Goal: Information Seeking & Learning: Understand process/instructions

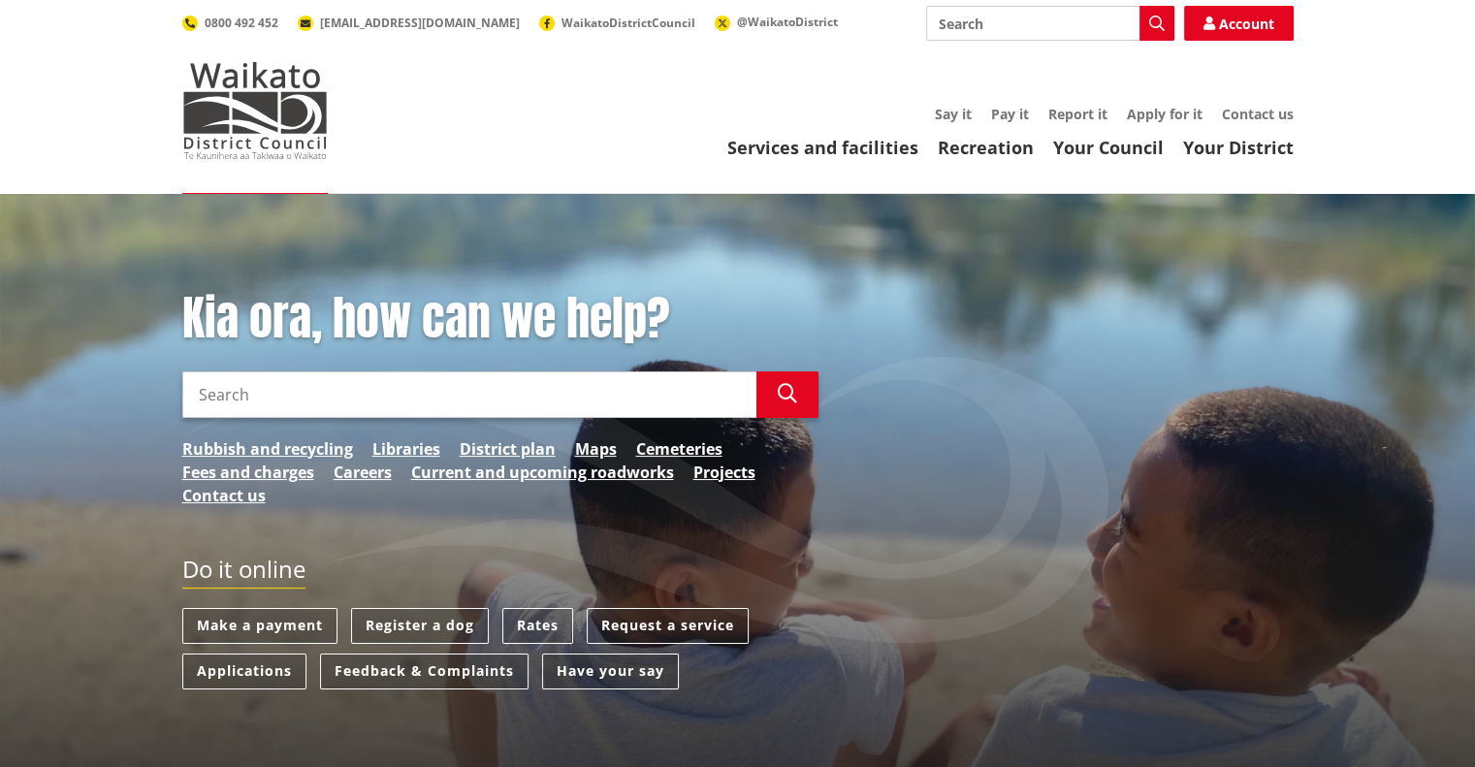
drag, startPoint x: 523, startPoint y: 397, endPoint x: 537, endPoint y: 393, distance: 15.1
click at [522, 402] on input "Search" at bounding box center [469, 394] width 574 height 47
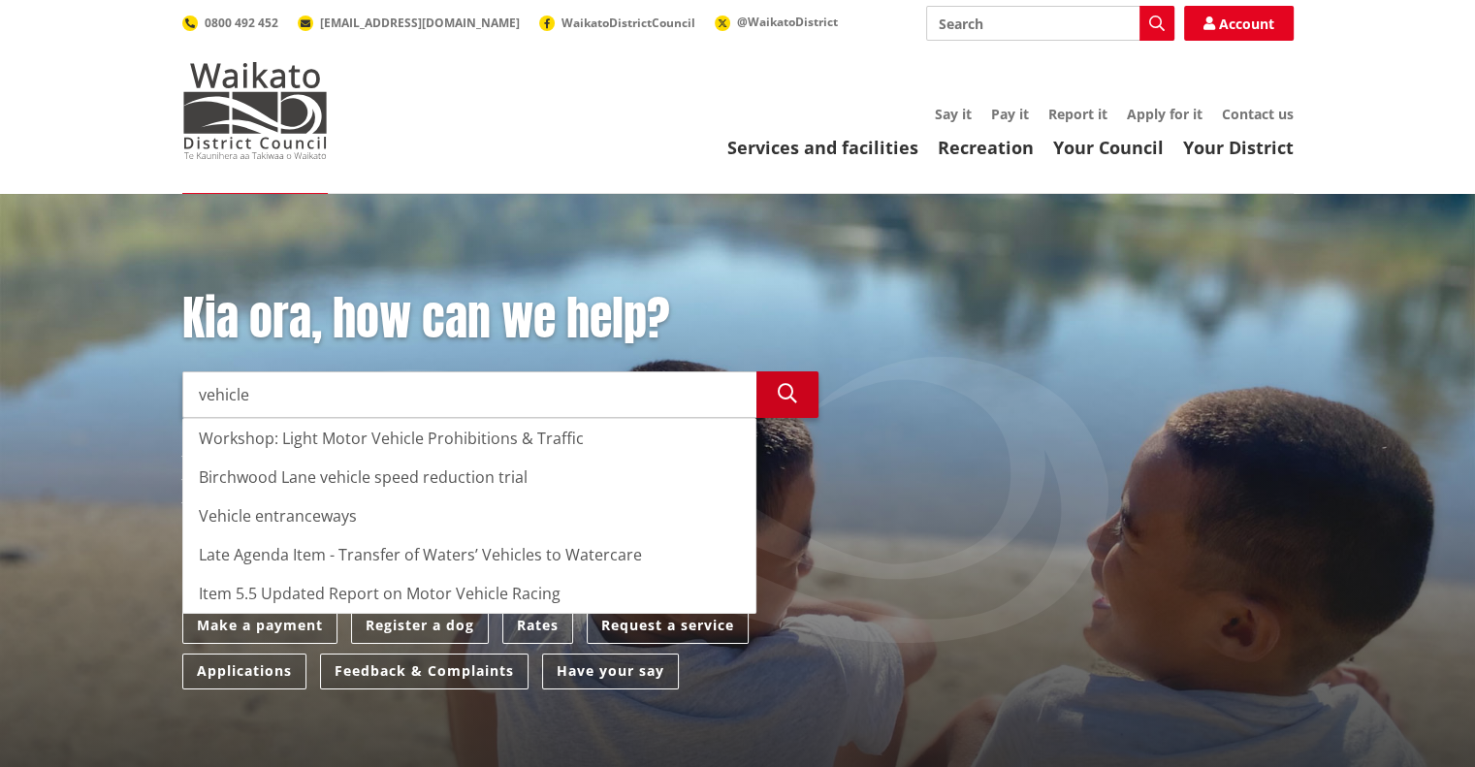
type input "vehicle"
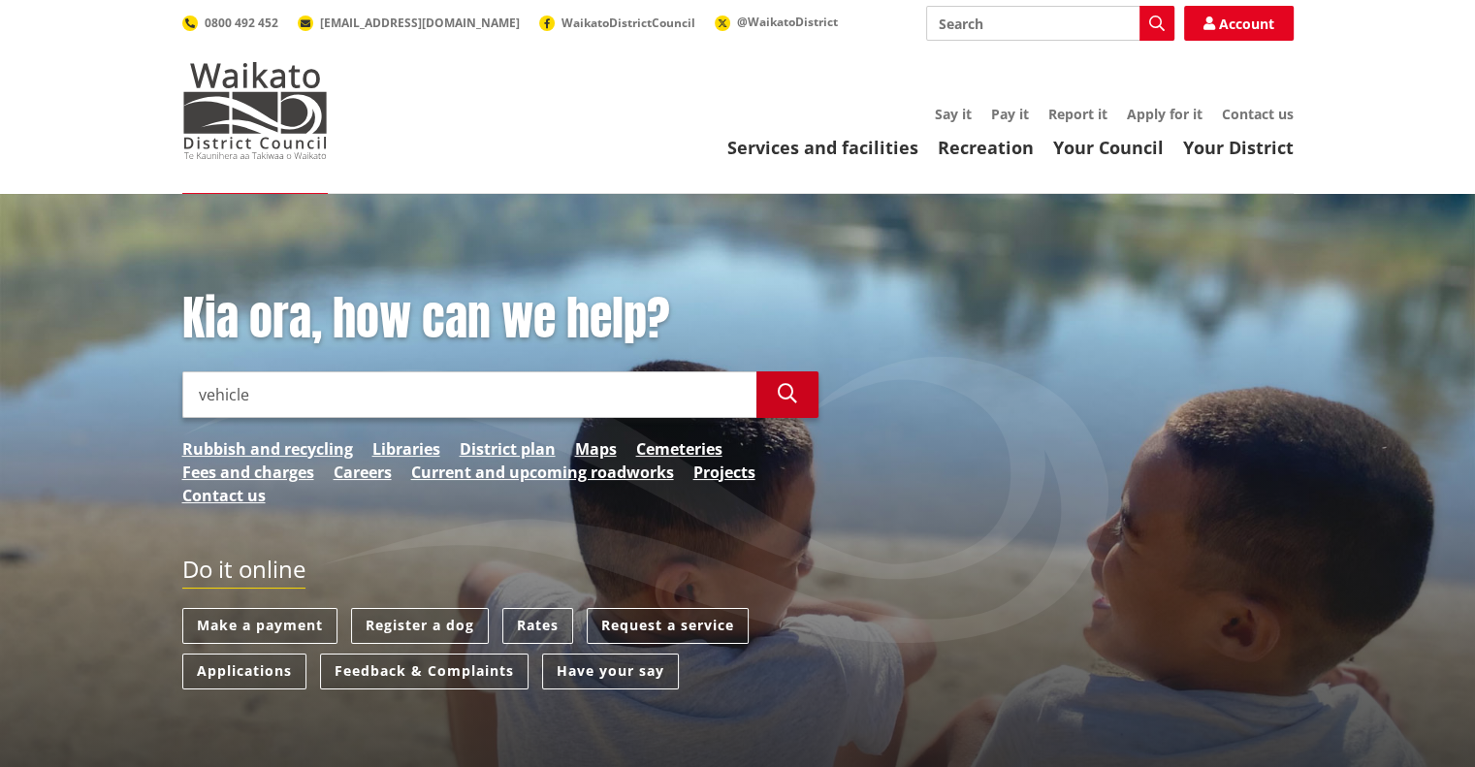
click at [780, 392] on icon "button" at bounding box center [787, 393] width 19 height 19
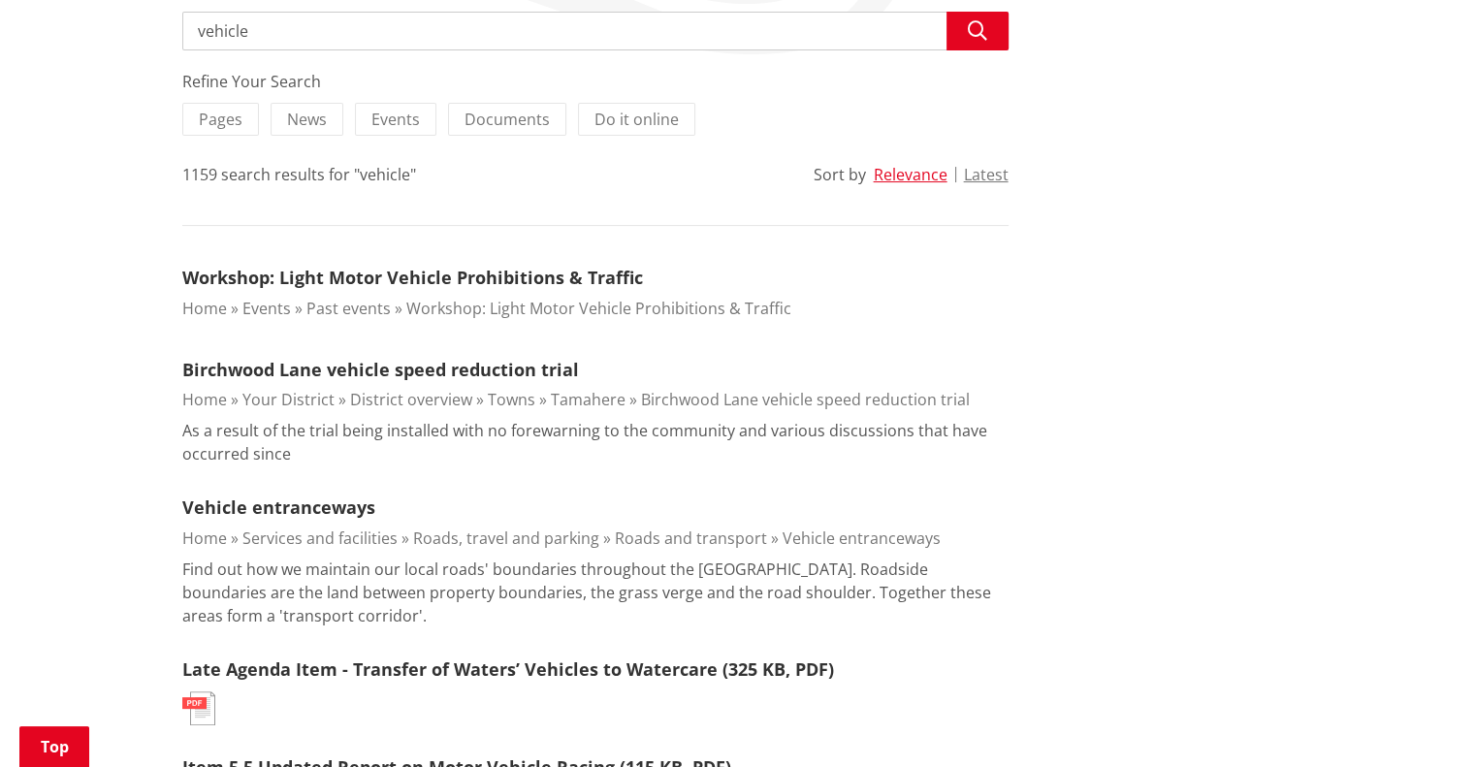
scroll to position [485, 0]
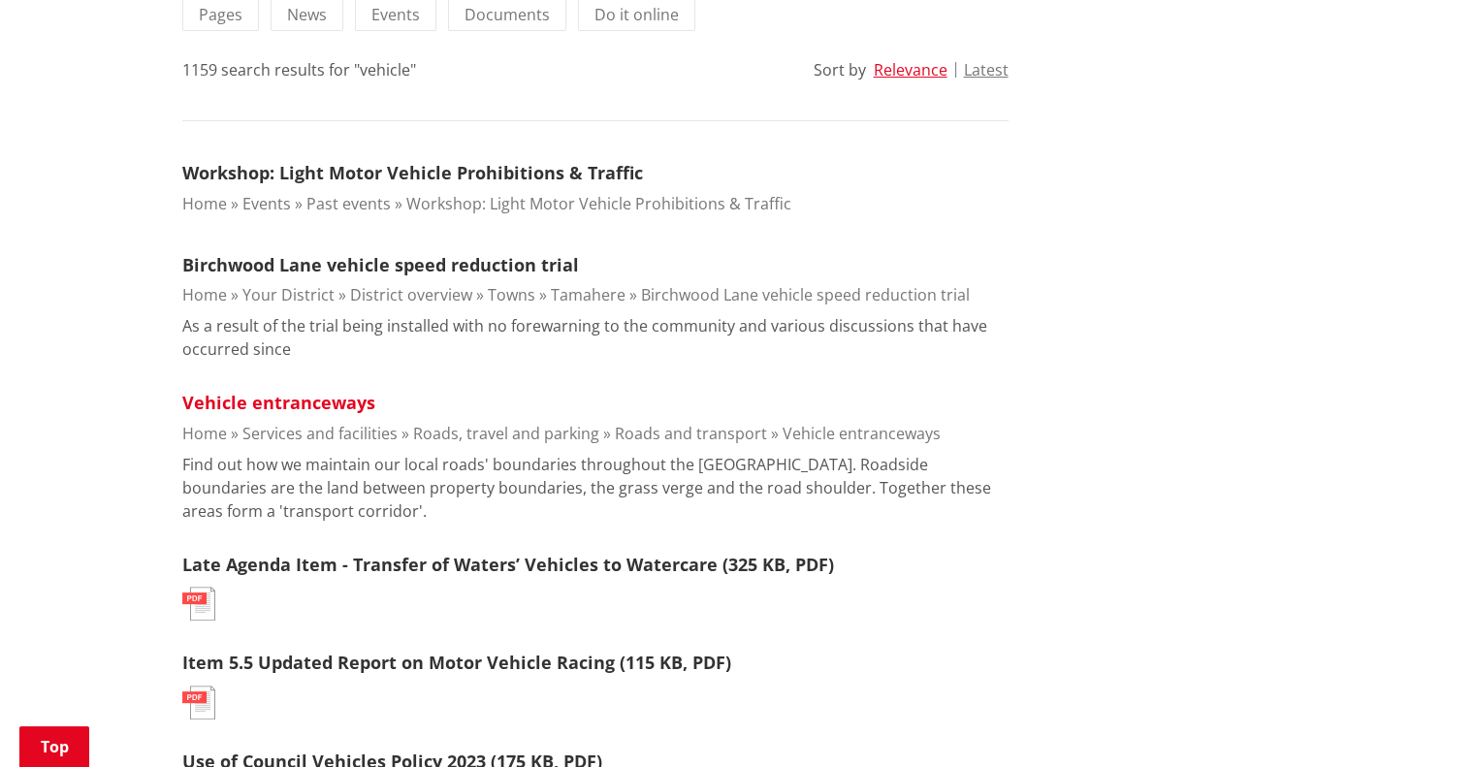
click at [328, 397] on link "Vehicle entranceways" at bounding box center [278, 402] width 193 height 23
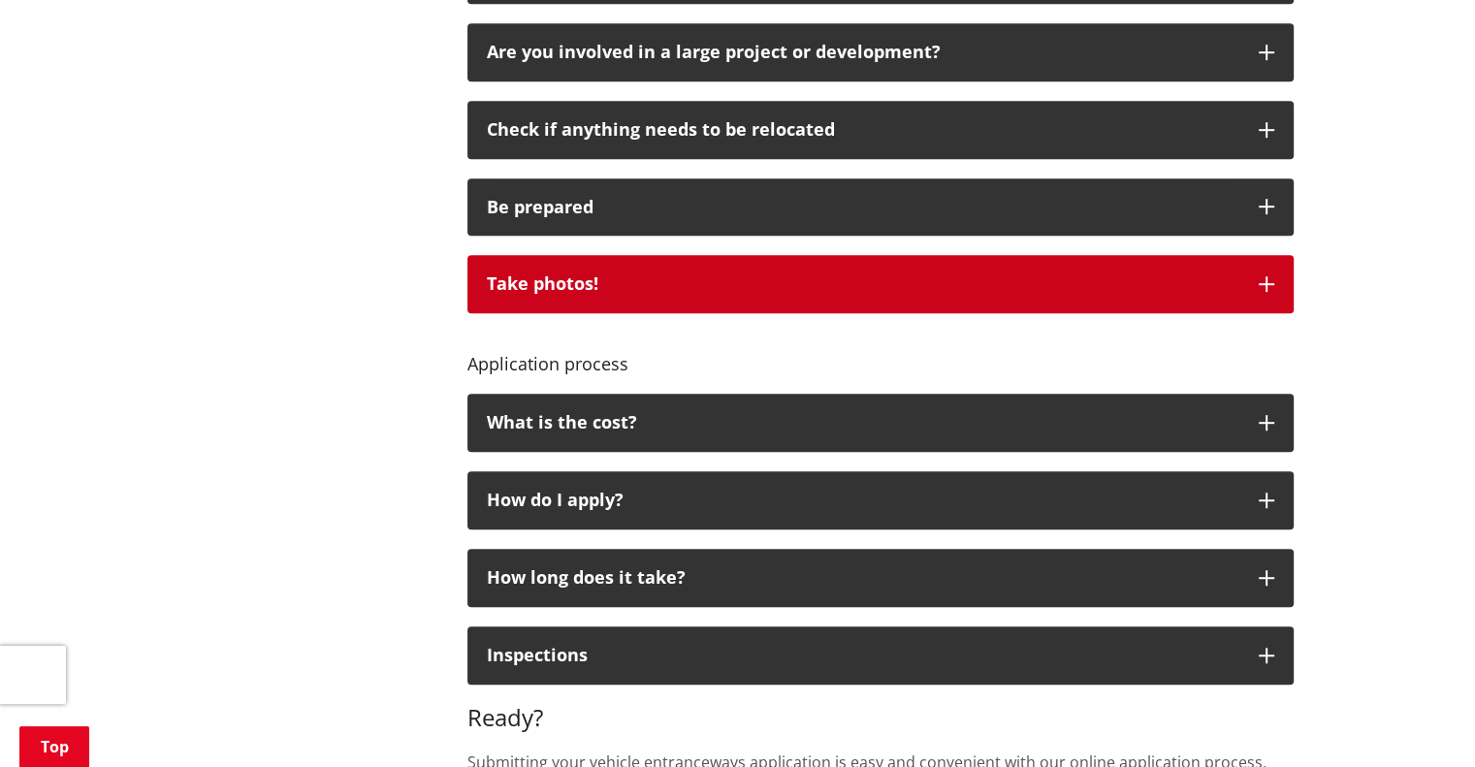
scroll to position [1163, 0]
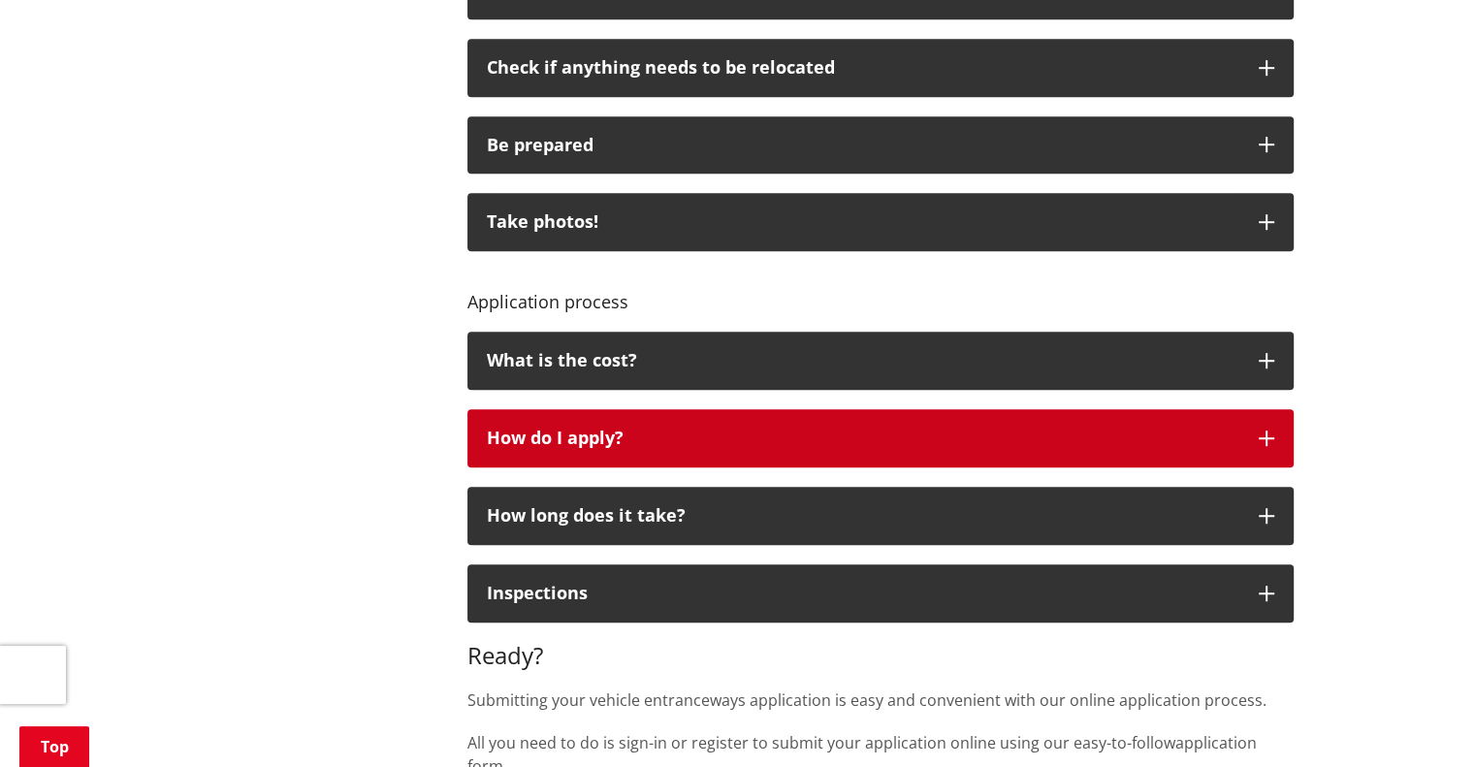
click at [565, 437] on div "How do I apply?" at bounding box center [863, 438] width 752 height 19
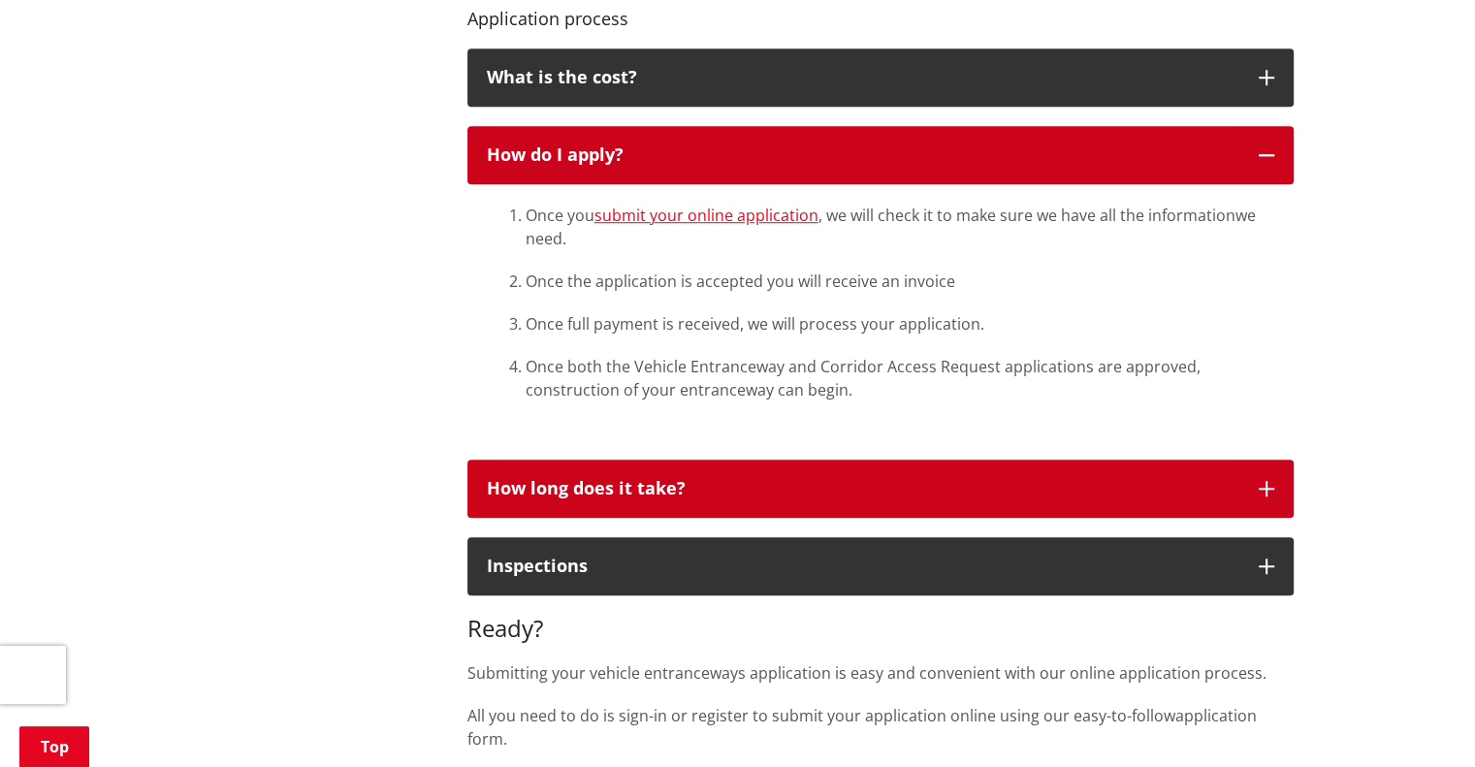
scroll to position [1454, 0]
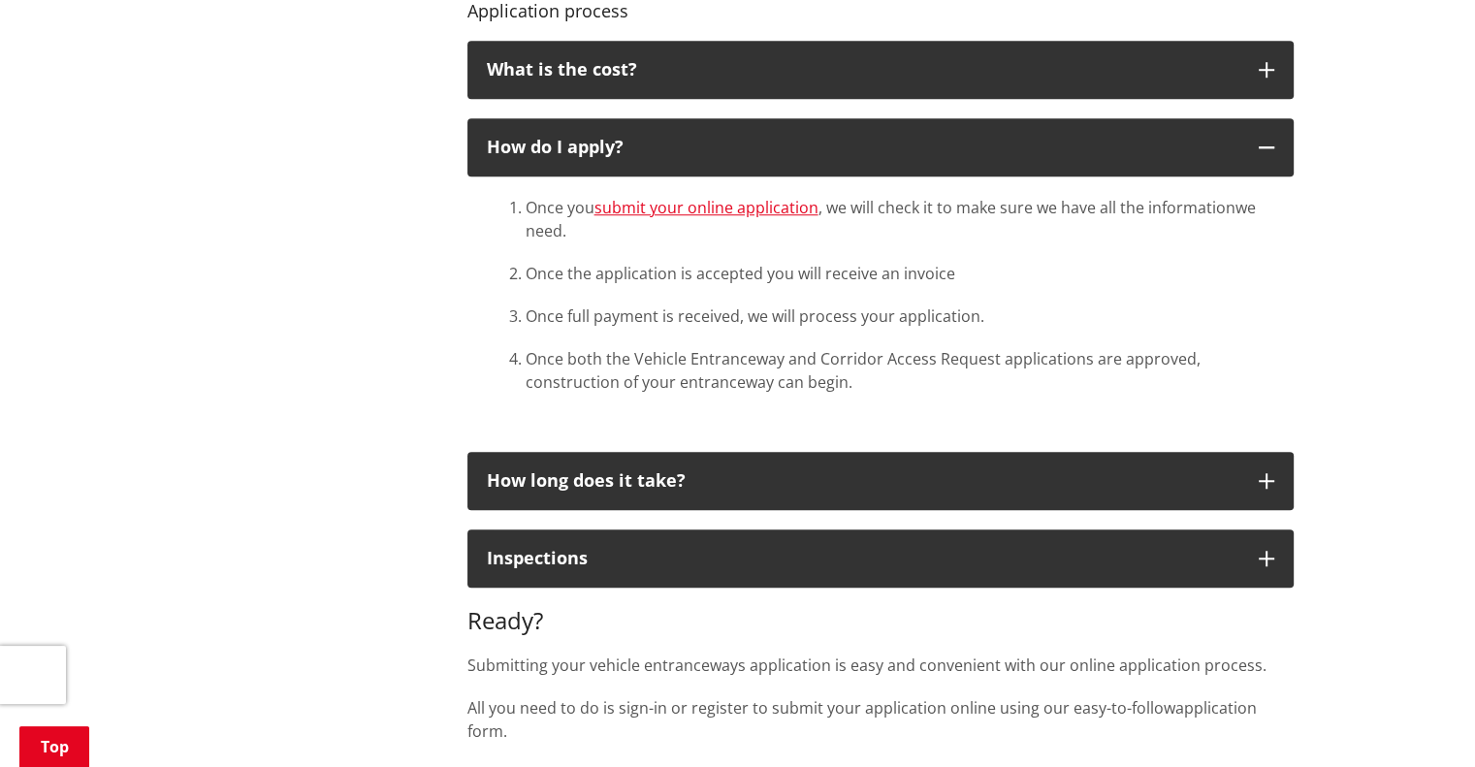
drag, startPoint x: 1486, startPoint y: 565, endPoint x: 348, endPoint y: 147, distance: 1212.4
click at [348, 147] on div "More from this section Roads, travel and parking Current and upcoming roadworks…" at bounding box center [738, 214] width 1140 height 2555
